Goal: Transaction & Acquisition: Purchase product/service

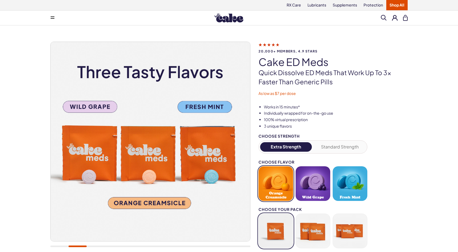
click at [49, 18] on button at bounding box center [52, 17] width 11 height 11
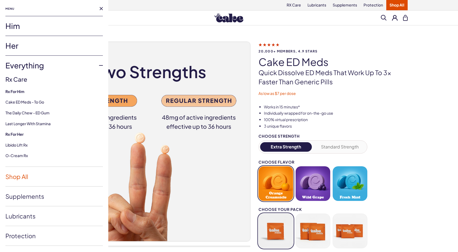
click at [24, 177] on link "Shop All" at bounding box center [54, 177] width 98 height 20
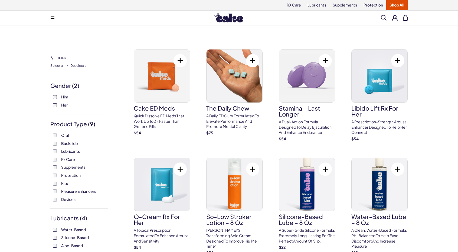
click at [54, 95] on label "Him" at bounding box center [79, 97] width 52 height 5
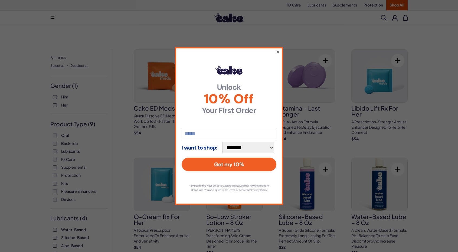
click at [275, 49] on div "**********" at bounding box center [229, 126] width 108 height 158
click at [278, 49] on button "×" at bounding box center [278, 51] width 4 height 7
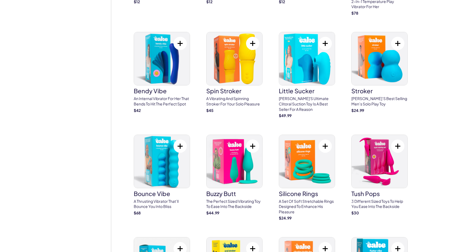
scroll to position [1219, 0]
